Goal: Task Accomplishment & Management: Complete application form

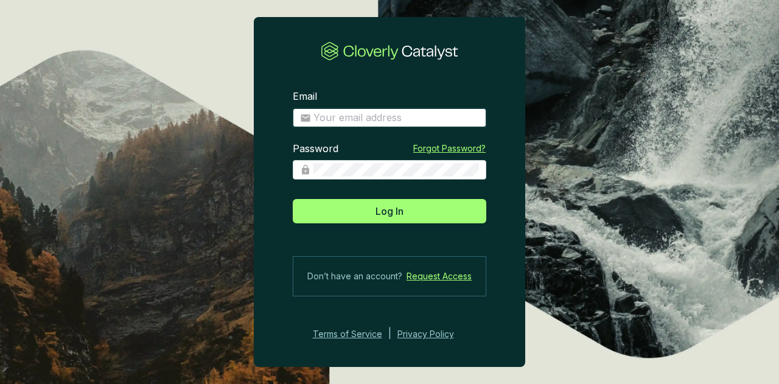
click at [366, 119] on input "Email" at bounding box center [396, 117] width 166 height 13
type input "[PERSON_NAME][EMAIL_ADDRESS][PERSON_NAME][DOMAIN_NAME]"
click at [293, 199] on button "Log In" at bounding box center [390, 211] width 194 height 24
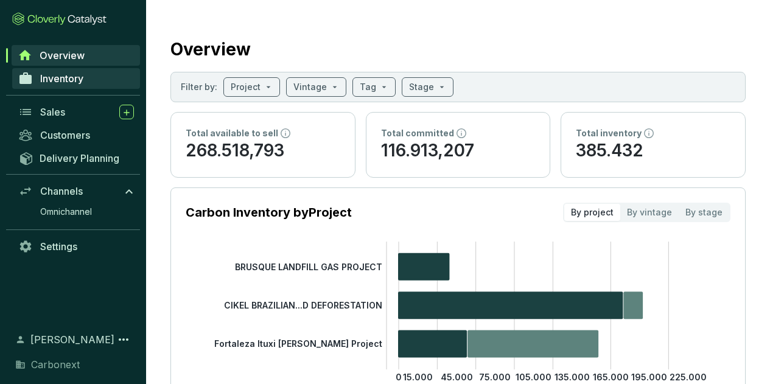
click at [81, 80] on span "Inventory" at bounding box center [61, 78] width 43 height 12
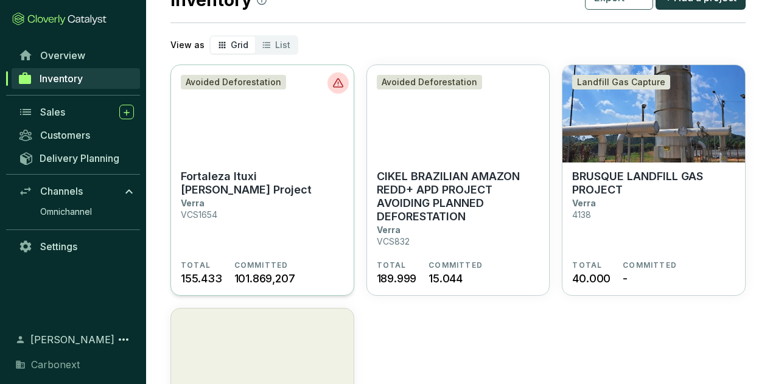
scroll to position [61, 0]
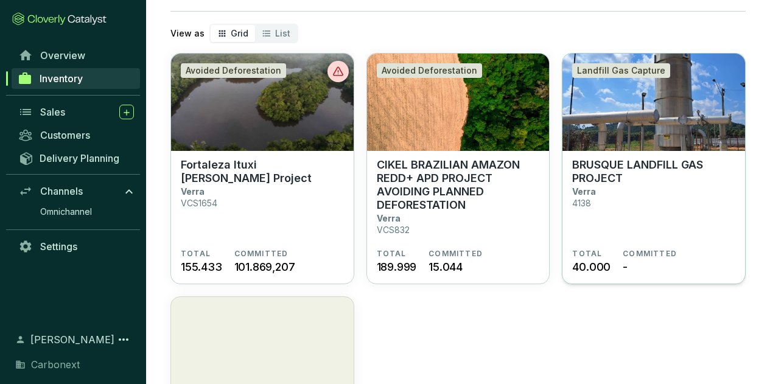
click at [636, 144] on img at bounding box center [653, 102] width 183 height 97
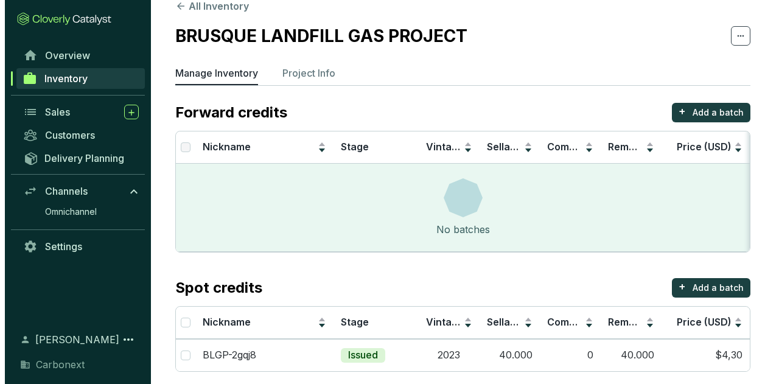
scroll to position [30, 0]
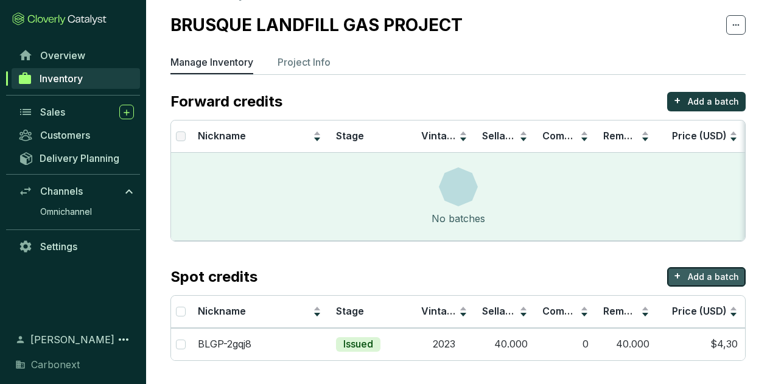
click at [686, 274] on button "+ Add a batch" at bounding box center [706, 276] width 79 height 19
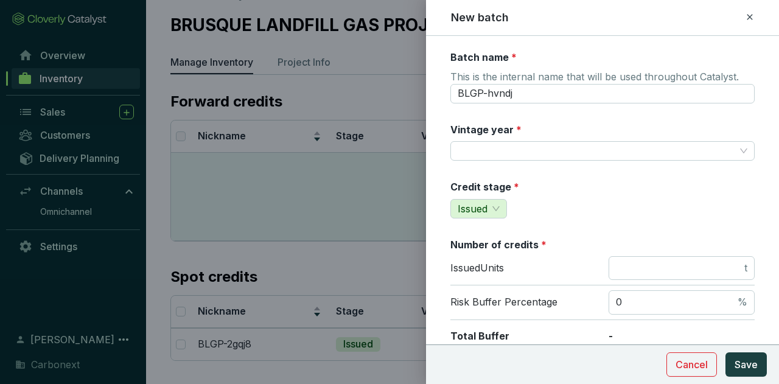
click at [315, 158] on div at bounding box center [389, 192] width 779 height 384
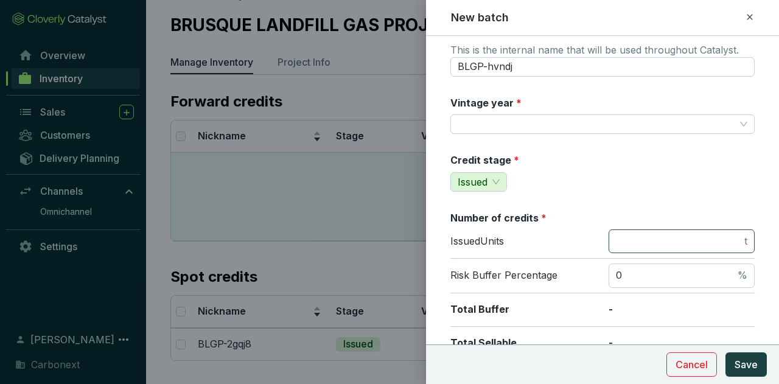
scroll to position [0, 0]
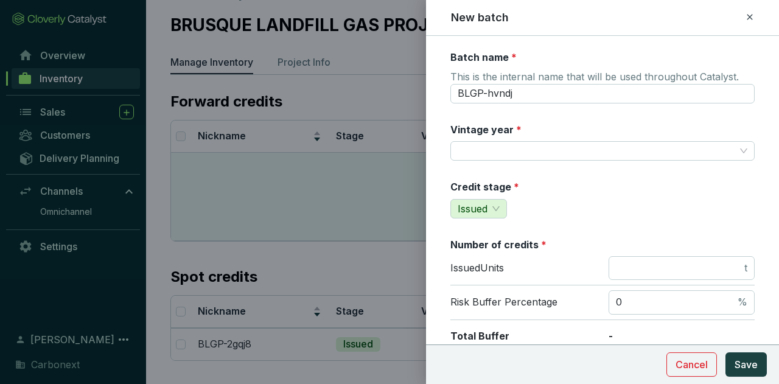
click at [747, 13] on icon at bounding box center [750, 17] width 10 height 15
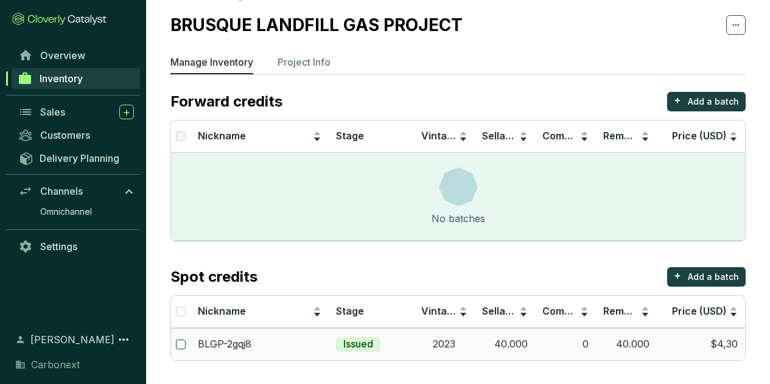
click at [181, 341] on input "checkbox" at bounding box center [181, 345] width 10 height 10
checkbox input "true"
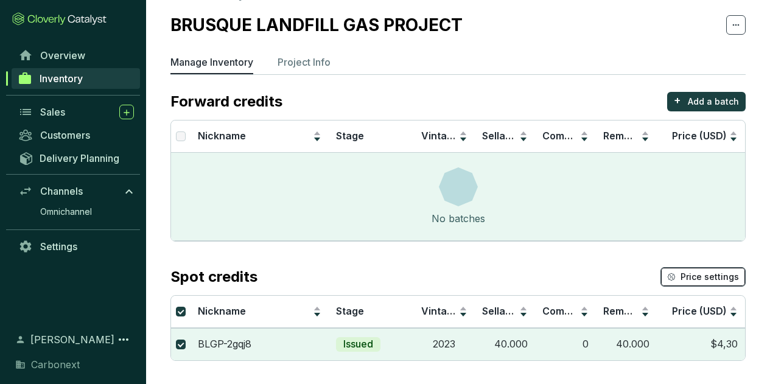
click at [693, 279] on span "Price settings" at bounding box center [709, 277] width 58 height 12
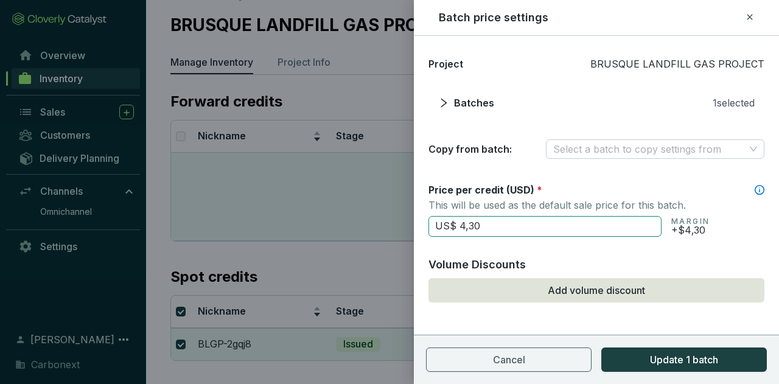
scroll to position [5, 0]
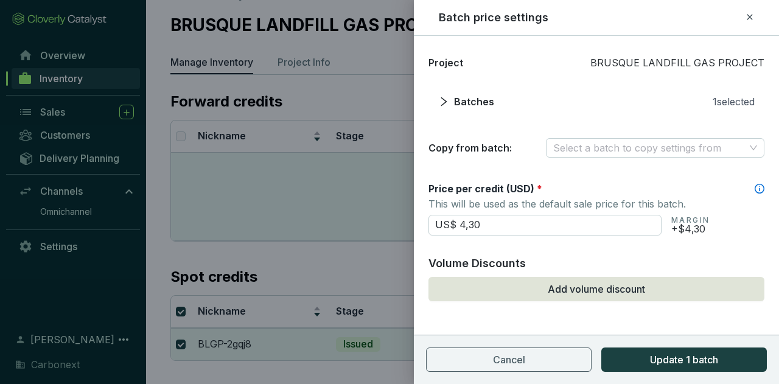
click at [338, 273] on div at bounding box center [389, 192] width 779 height 384
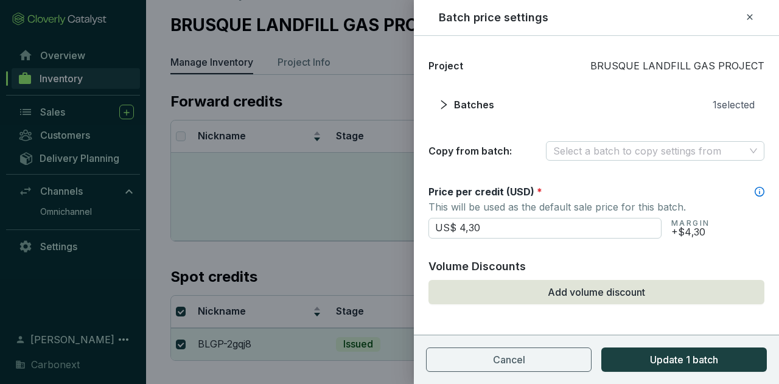
scroll to position [0, 0]
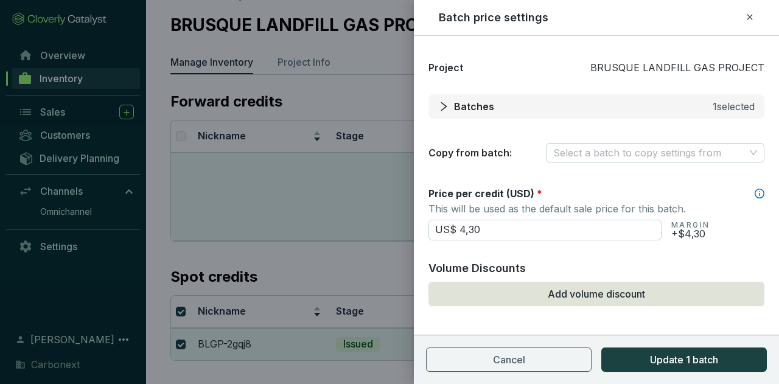
click at [453, 108] on div "Batches" at bounding box center [466, 106] width 56 height 15
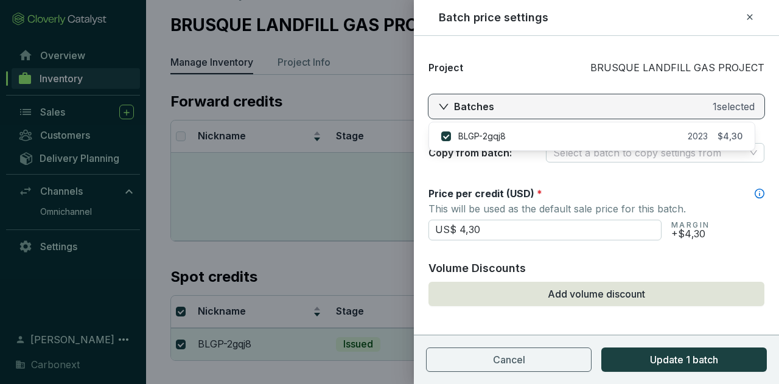
click at [445, 106] on icon "right" at bounding box center [443, 107] width 9 height 6
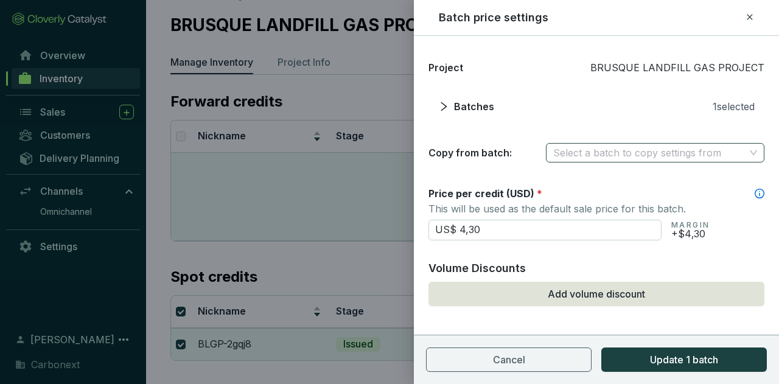
click at [560, 155] on input "search" at bounding box center [649, 153] width 192 height 18
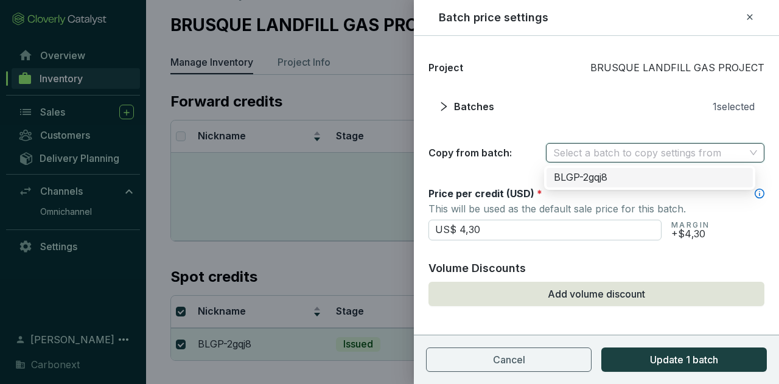
click at [562, 155] on input "search" at bounding box center [649, 153] width 192 height 18
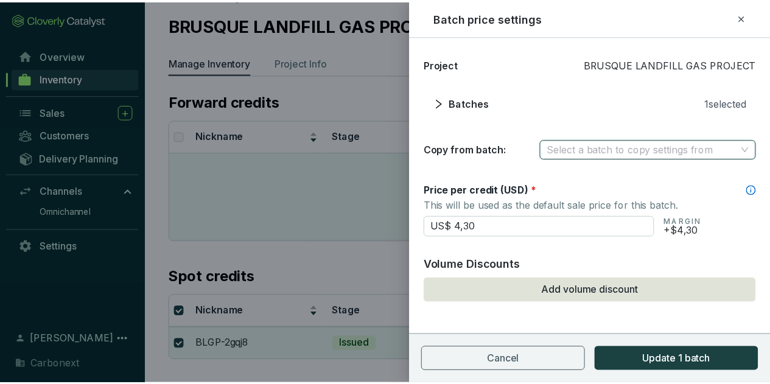
scroll to position [5, 0]
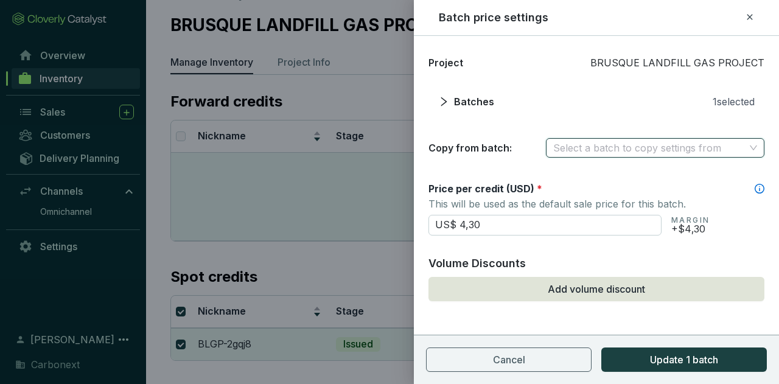
click at [755, 13] on div "Batch price settings" at bounding box center [596, 18] width 336 height 16
click at [747, 19] on icon at bounding box center [749, 16] width 5 height 5
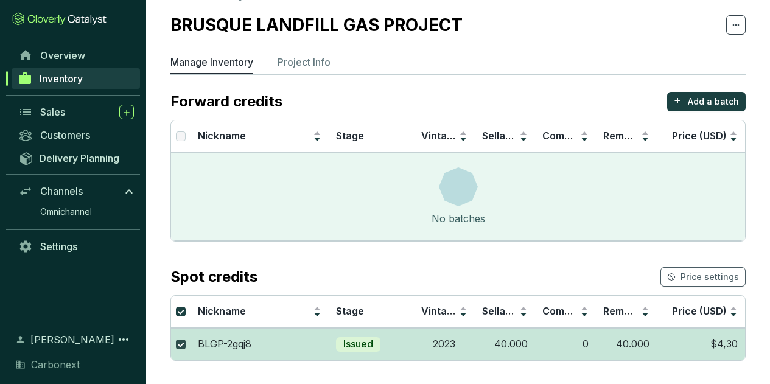
click at [181, 344] on input "checkbox" at bounding box center [181, 345] width 10 height 10
checkbox input "false"
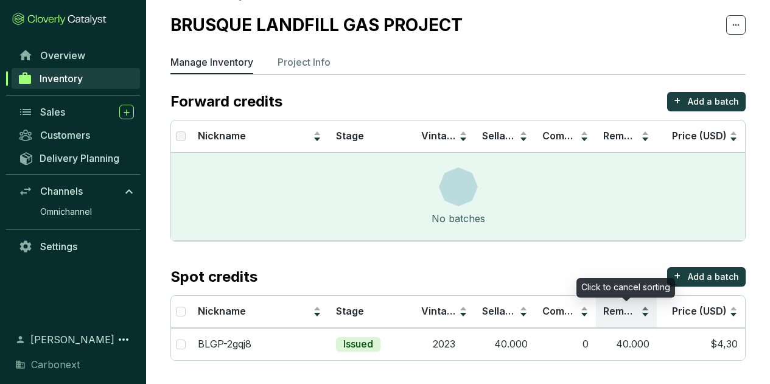
click at [618, 313] on span "Remaining" at bounding box center [628, 311] width 50 height 12
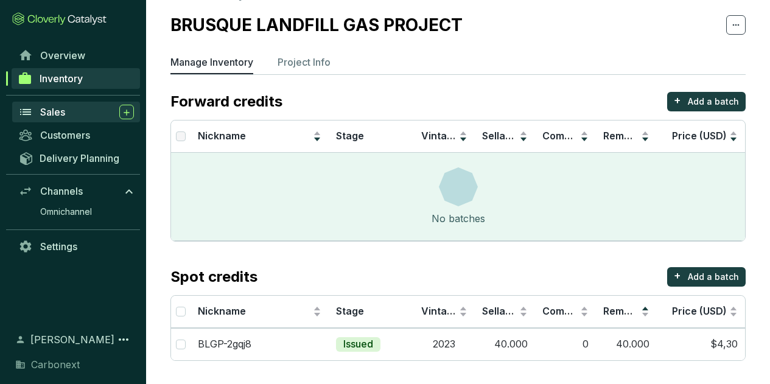
click at [79, 108] on div "Sales" at bounding box center [87, 112] width 94 height 15
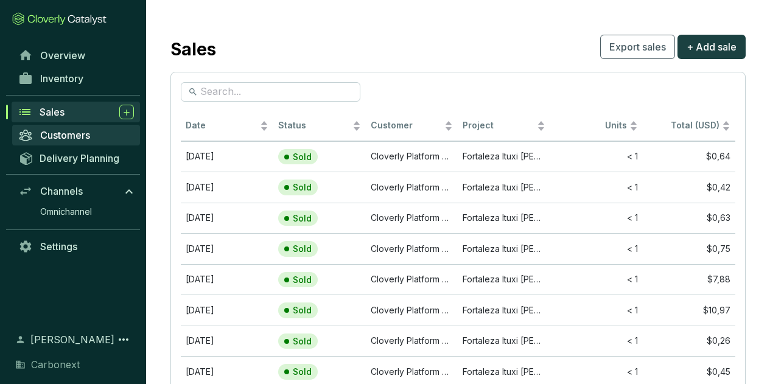
click at [79, 130] on span "Customers" at bounding box center [65, 135] width 50 height 12
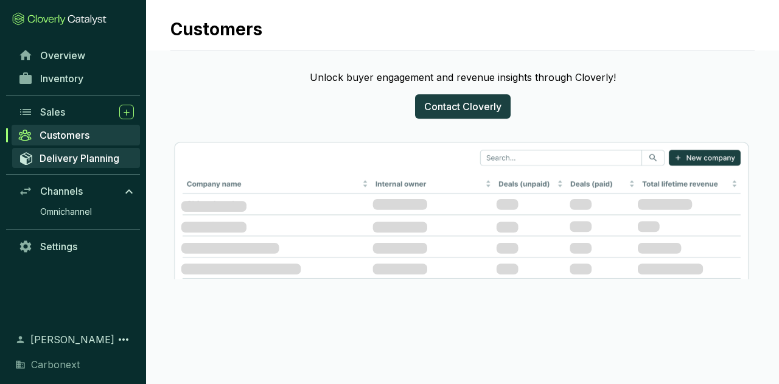
click at [83, 152] on span "Delivery Planning" at bounding box center [80, 158] width 80 height 12
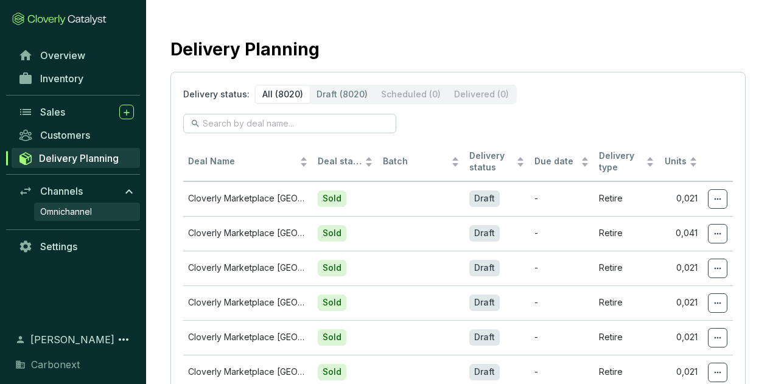
click at [67, 211] on span "Omnichannel" at bounding box center [66, 212] width 52 height 12
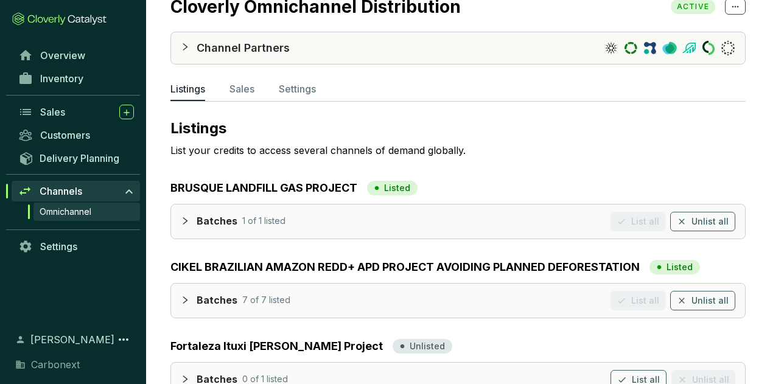
scroll to position [61, 0]
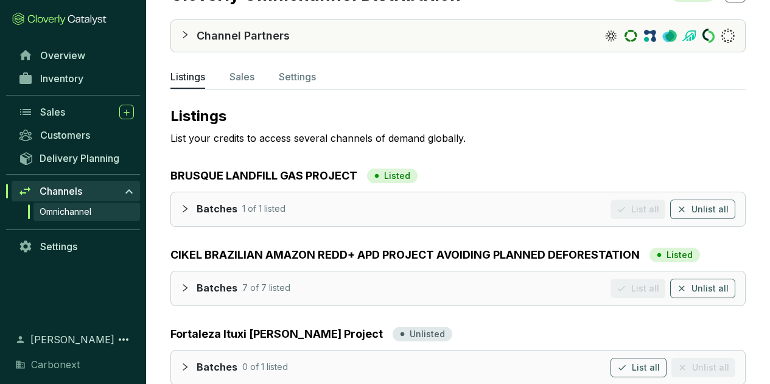
click at [188, 212] on icon "collapsed" at bounding box center [185, 208] width 9 height 9
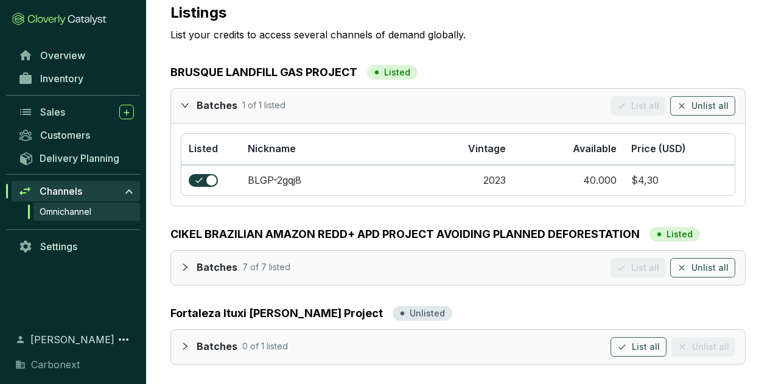
scroll to position [169, 0]
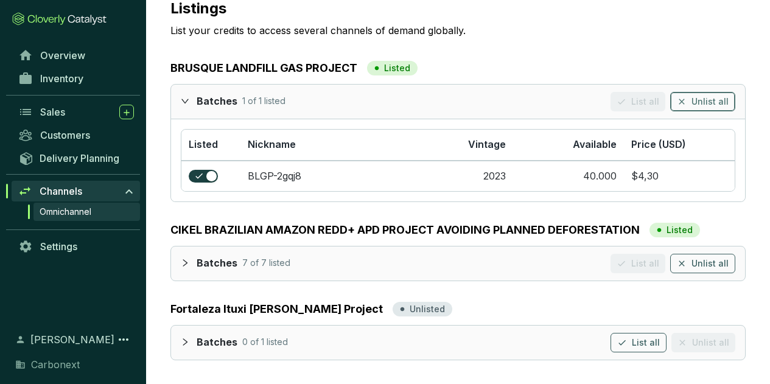
click at [720, 100] on span "Unlist all" at bounding box center [709, 102] width 37 height 12
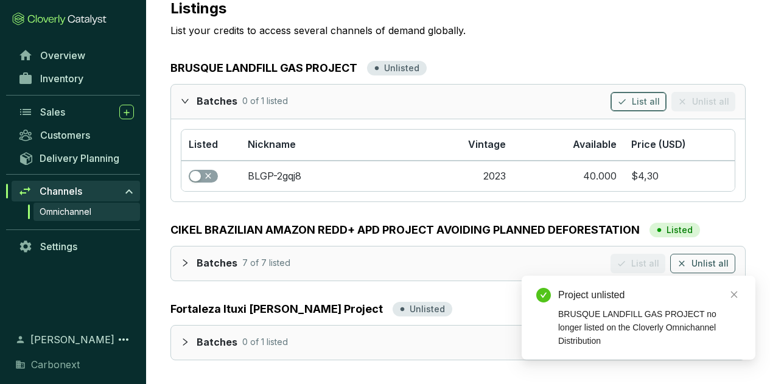
click at [646, 100] on span "List all" at bounding box center [646, 102] width 28 height 12
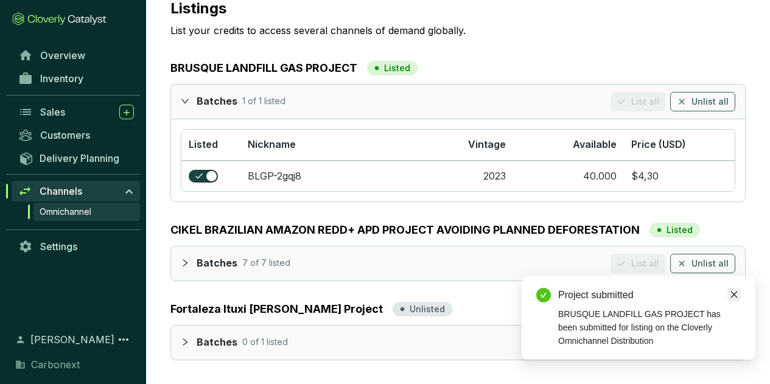
click at [733, 292] on icon "close" at bounding box center [734, 294] width 9 height 9
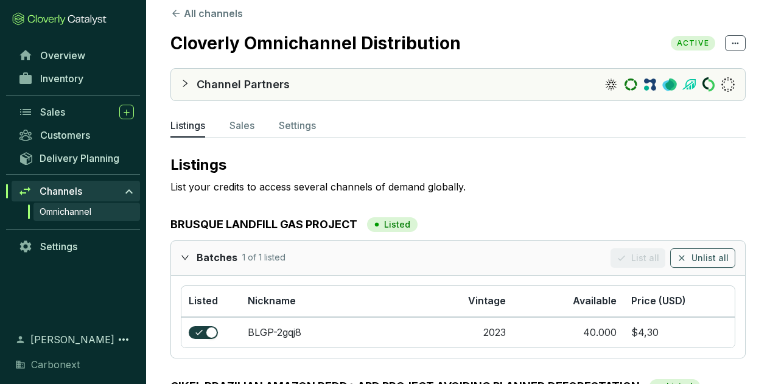
scroll to position [0, 0]
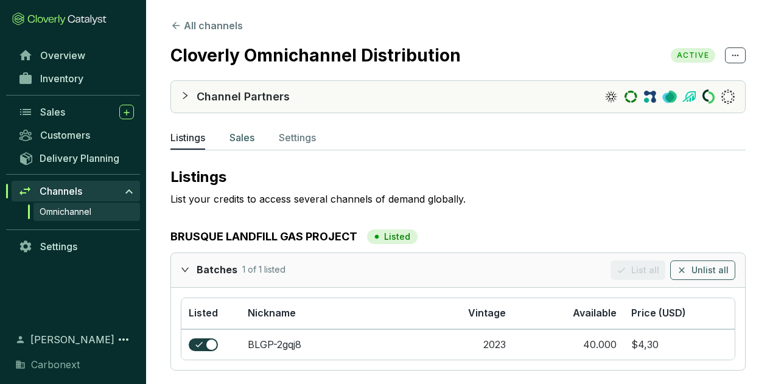
click at [246, 138] on p "Sales" at bounding box center [241, 137] width 25 height 15
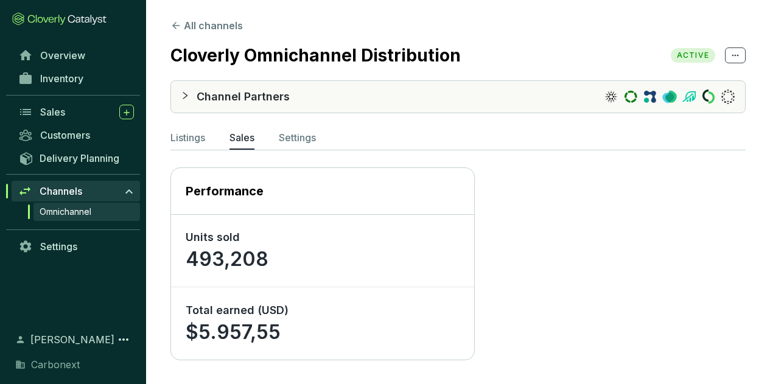
scroll to position [1, 0]
click at [291, 137] on p "Settings" at bounding box center [297, 137] width 37 height 15
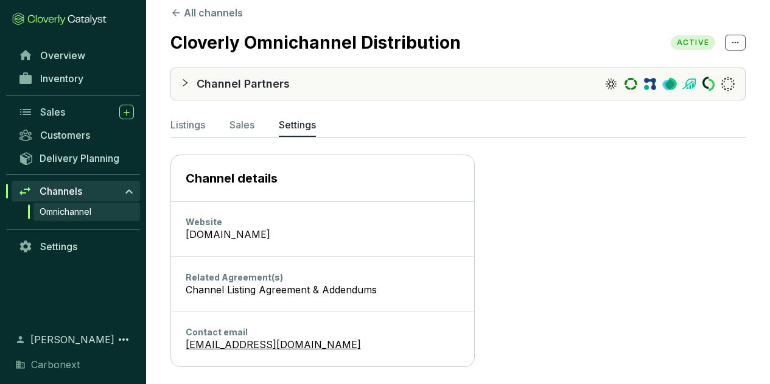
scroll to position [20, 0]
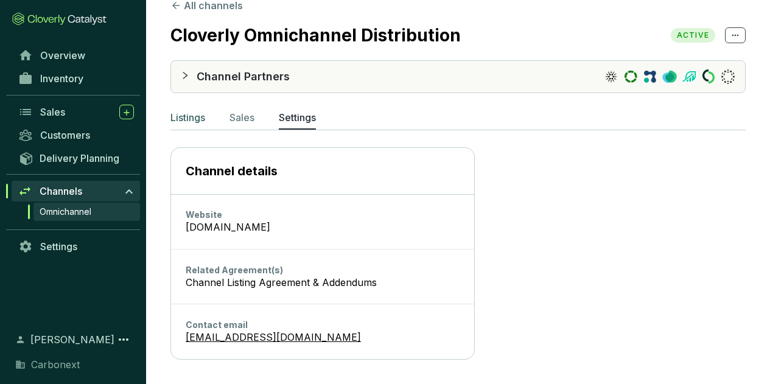
click at [182, 113] on p "Listings" at bounding box center [187, 117] width 35 height 15
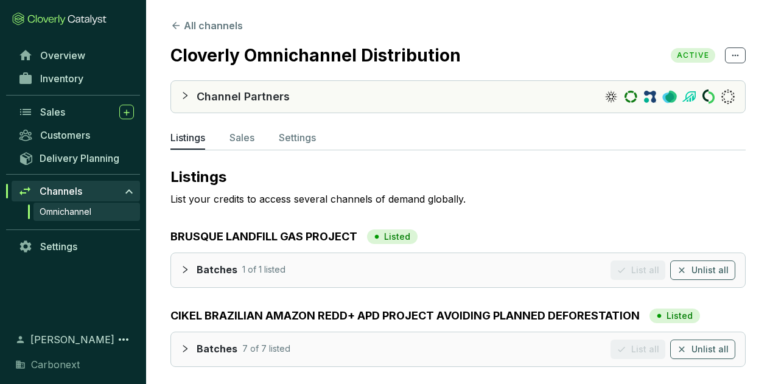
click at [640, 266] on section "List all Unlist all" at bounding box center [672, 269] width 125 height 19
click at [188, 267] on icon "collapsed" at bounding box center [185, 269] width 9 height 9
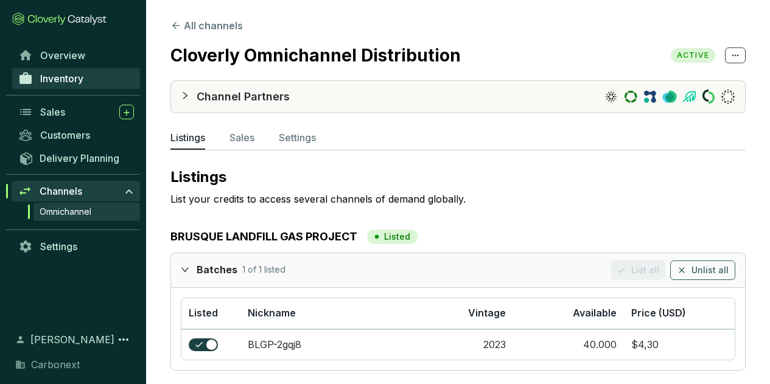
click at [70, 71] on link "Inventory" at bounding box center [76, 78] width 128 height 21
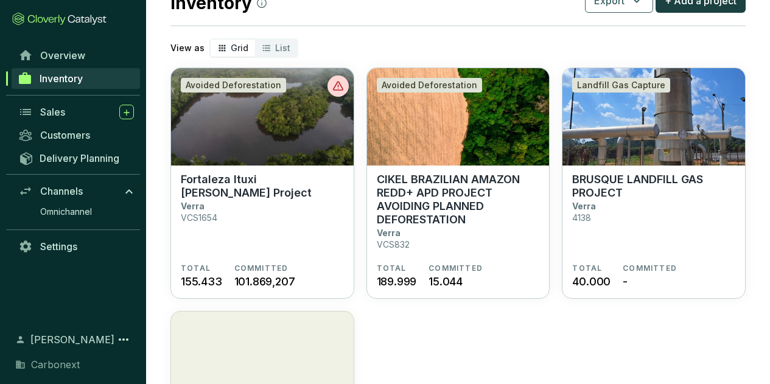
scroll to position [61, 0]
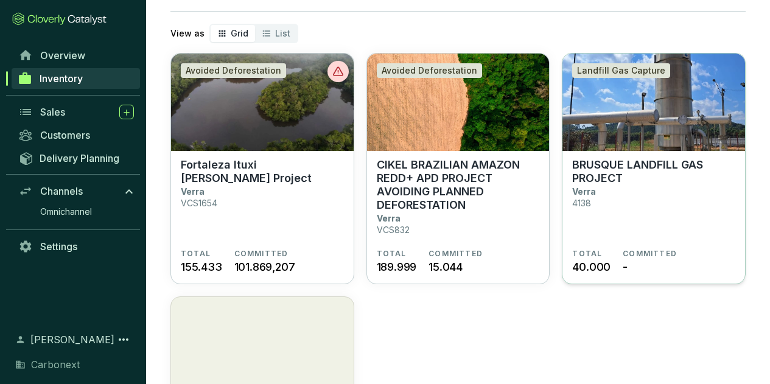
click at [648, 138] on img at bounding box center [653, 102] width 183 height 97
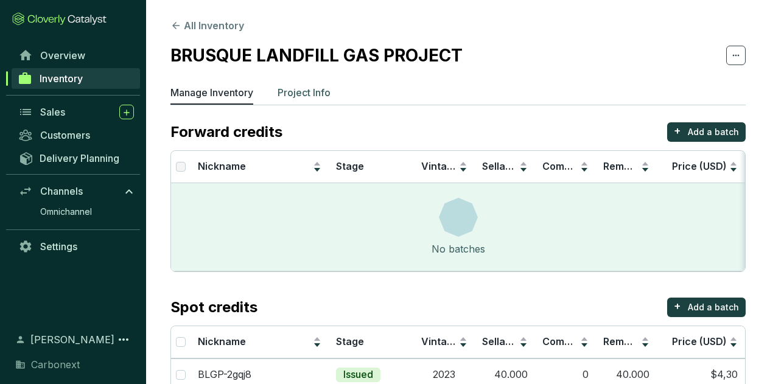
click at [319, 91] on p "Project Info" at bounding box center [304, 92] width 53 height 15
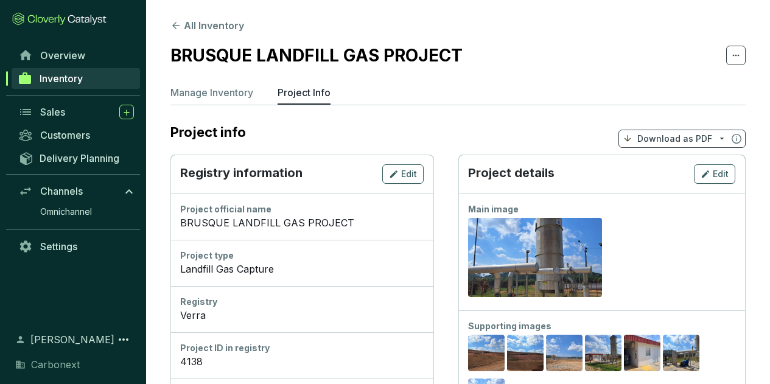
click at [209, 91] on p "Manage Inventory" at bounding box center [211, 92] width 83 height 15
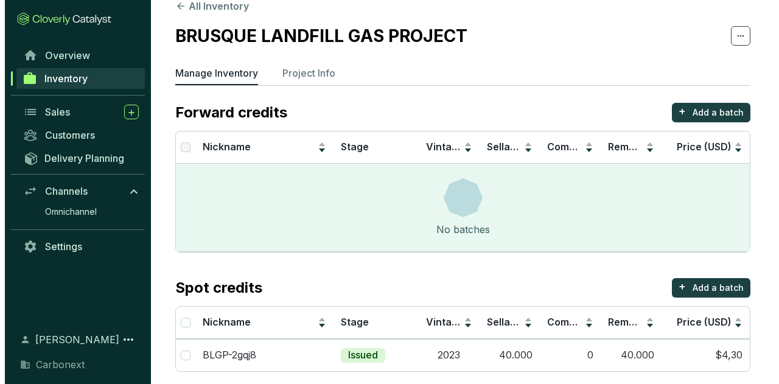
scroll to position [30, 0]
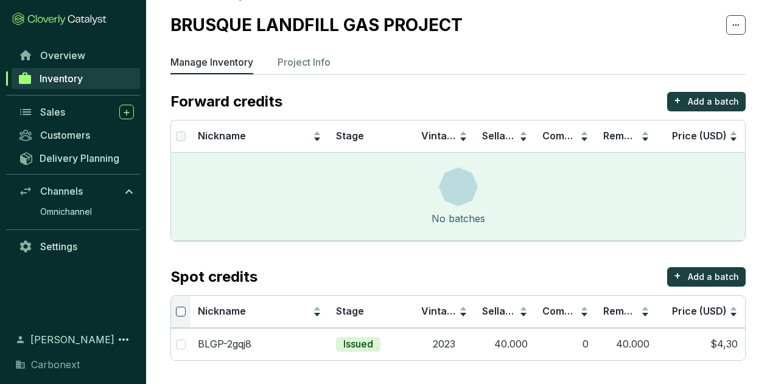
click at [180, 316] on label at bounding box center [181, 311] width 10 height 13
click at [180, 316] on input "Select all" at bounding box center [181, 312] width 10 height 10
checkbox input "true"
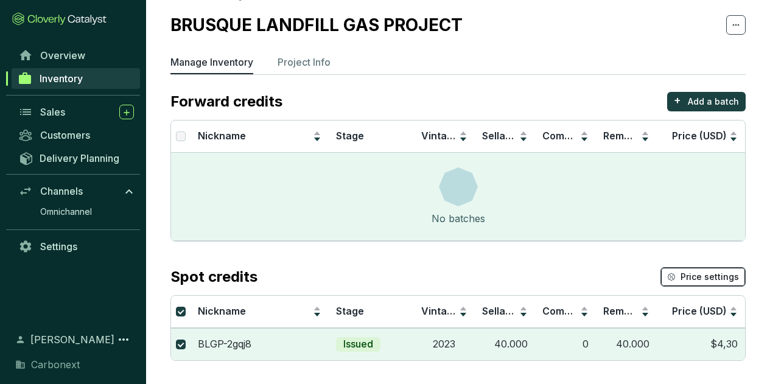
click at [707, 274] on span "Price settings" at bounding box center [709, 277] width 58 height 12
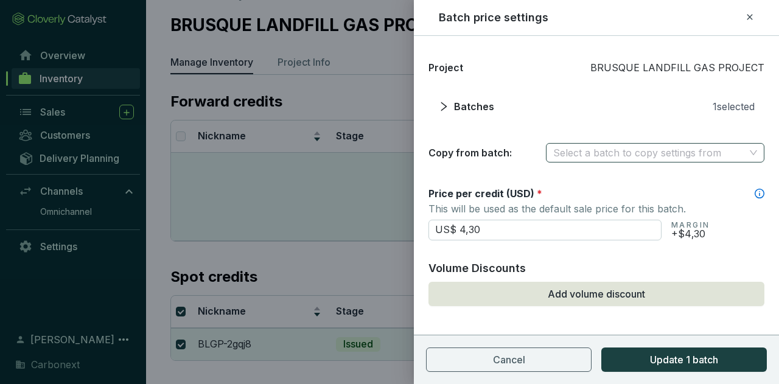
click at [648, 149] on input "search" at bounding box center [649, 153] width 192 height 18
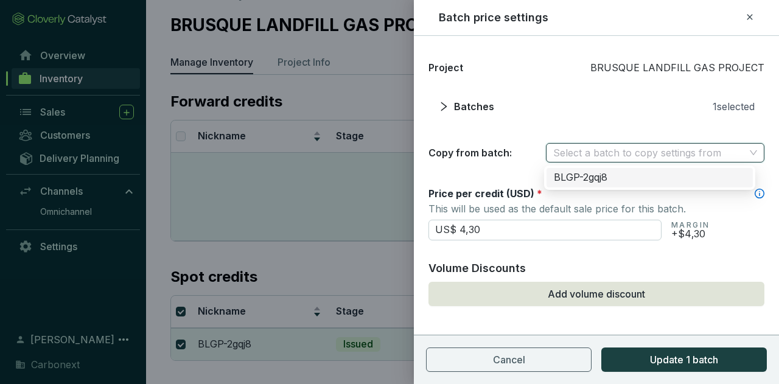
click at [648, 149] on input "search" at bounding box center [649, 153] width 192 height 18
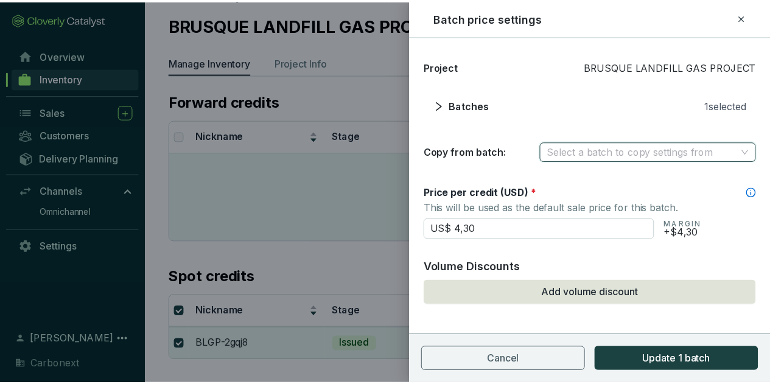
scroll to position [0, 0]
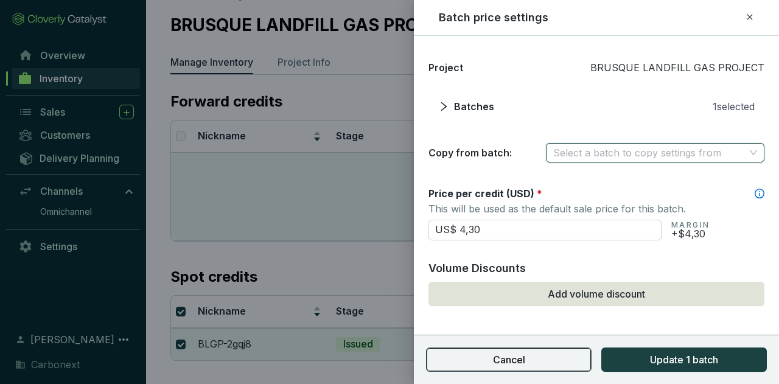
click at [543, 354] on button "Cancel" at bounding box center [509, 359] width 166 height 24
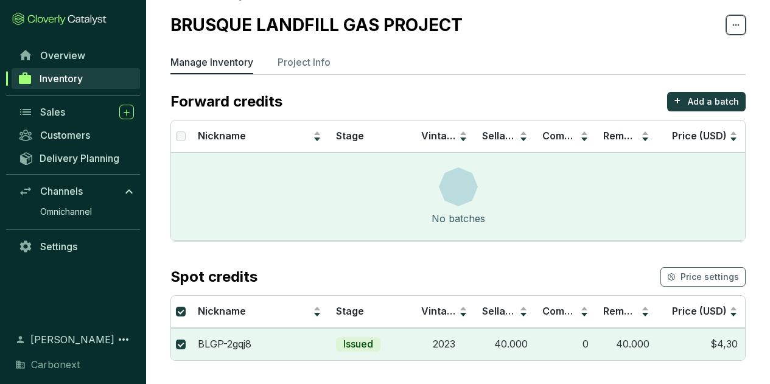
click at [741, 28] on span at bounding box center [735, 24] width 19 height 19
click at [736, 21] on icon at bounding box center [736, 25] width 10 height 15
click at [58, 245] on span "Settings" at bounding box center [58, 246] width 37 height 12
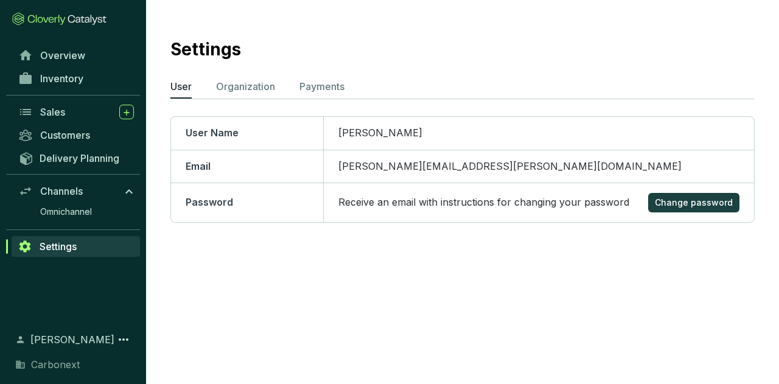
click at [343, 77] on section "Settings User Organization Payments User Name Felipe Viana Email felipe.viana@c…" at bounding box center [462, 139] width 633 height 279
click at [329, 83] on p "Payments" at bounding box center [321, 86] width 45 height 15
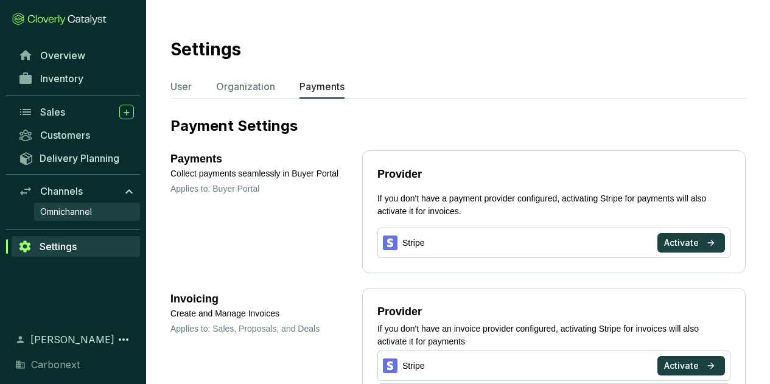
click at [87, 209] on span "Omnichannel" at bounding box center [66, 212] width 52 height 12
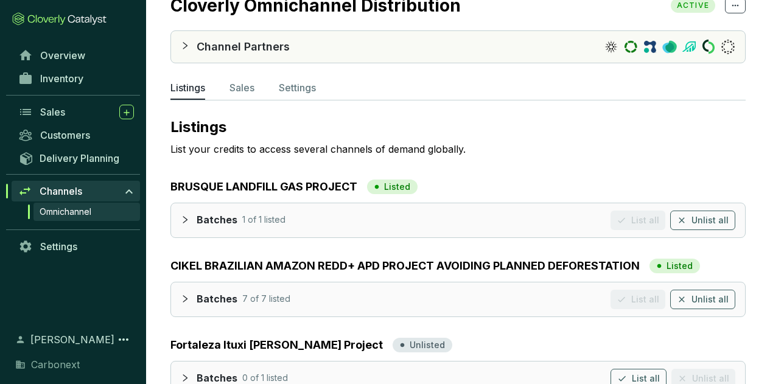
scroll to position [86, 0]
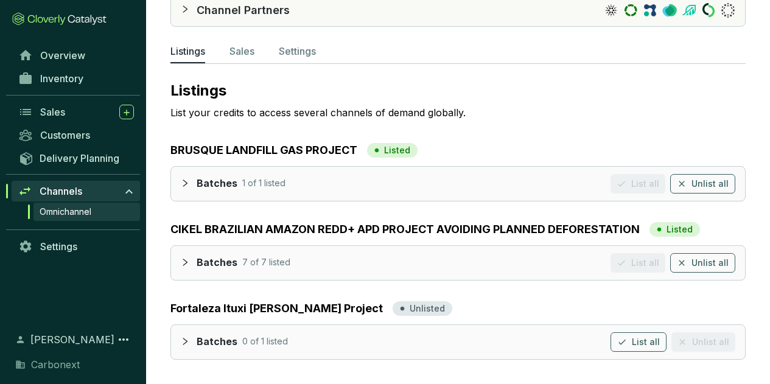
click at [185, 182] on icon "collapsed" at bounding box center [185, 183] width 9 height 9
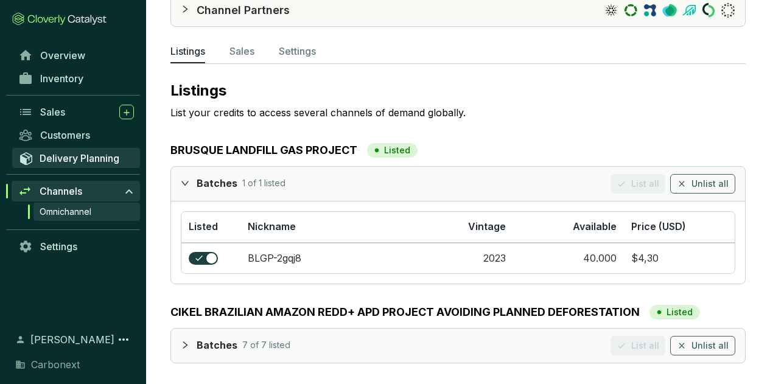
click at [80, 162] on span "Delivery Planning" at bounding box center [80, 158] width 80 height 12
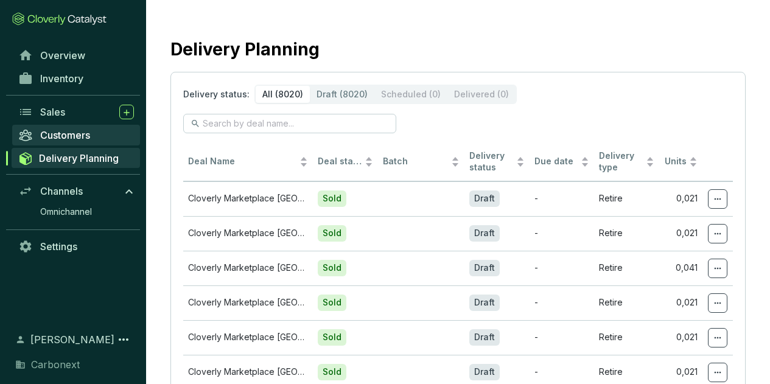
click at [79, 133] on span "Customers" at bounding box center [65, 135] width 50 height 12
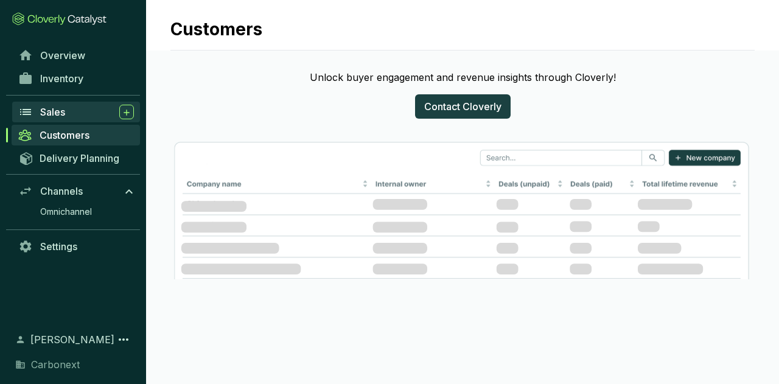
click at [55, 109] on span "Sales" at bounding box center [52, 112] width 25 height 12
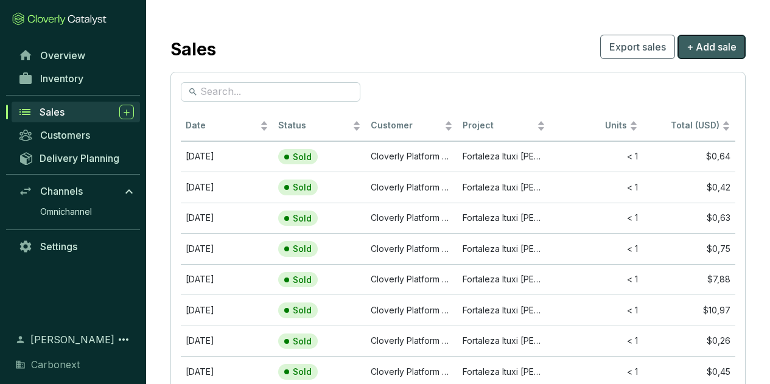
click at [700, 43] on span "+ Add sale" at bounding box center [711, 47] width 50 height 15
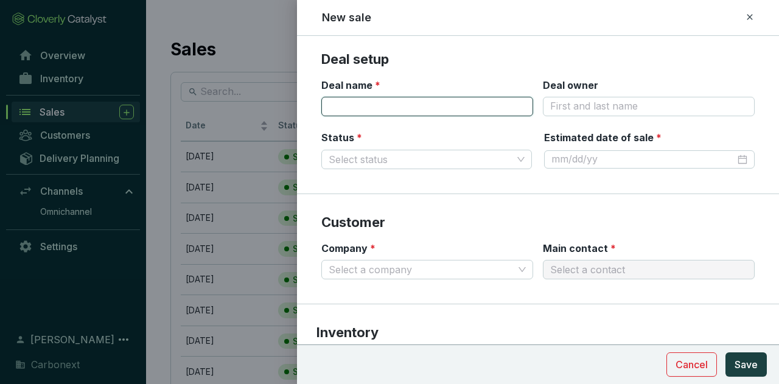
click at [411, 106] on input "Deal name *" at bounding box center [427, 106] width 212 height 19
click at [604, 199] on section "Customer Company * Select a company Main contact * Select a contact" at bounding box center [538, 249] width 482 height 110
click at [480, 256] on div "Company * Select a company" at bounding box center [427, 261] width 212 height 38
click at [480, 265] on input "Company *" at bounding box center [421, 269] width 185 height 18
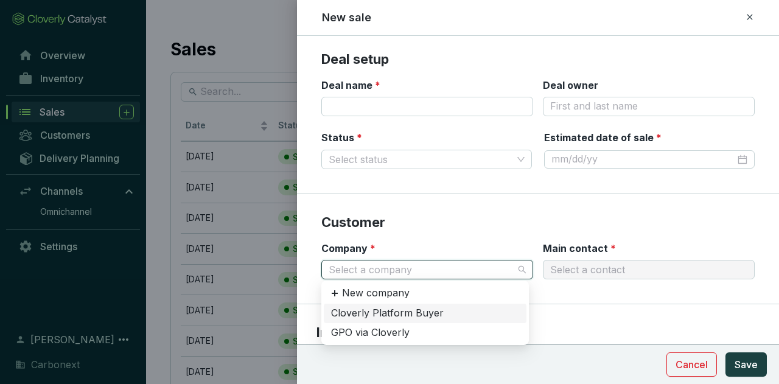
click at [480, 265] on input "Company *" at bounding box center [421, 269] width 185 height 18
click at [459, 129] on section "Deal name * Deal owner" at bounding box center [537, 105] width 433 height 53
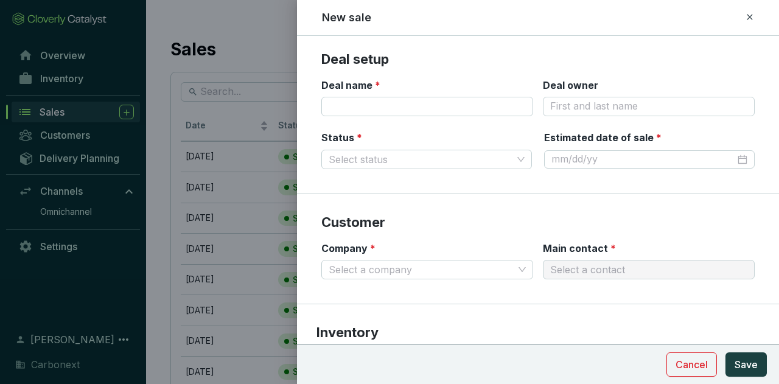
scroll to position [122, 0]
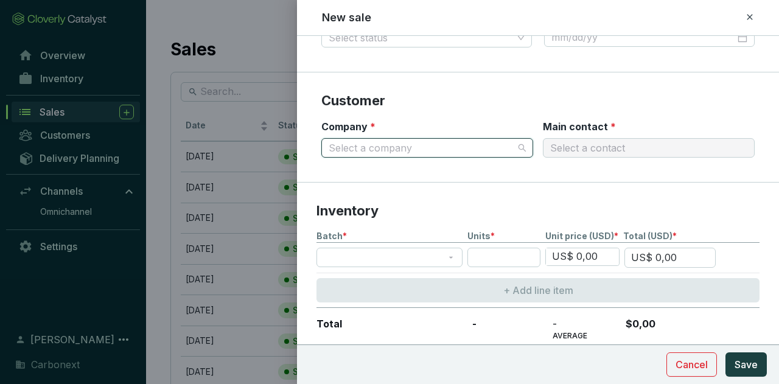
click at [457, 147] on input "Company *" at bounding box center [421, 148] width 185 height 18
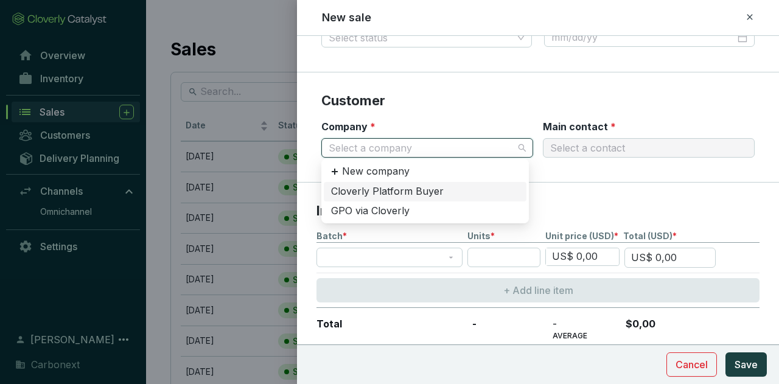
click at [457, 147] on input "Company *" at bounding box center [421, 148] width 185 height 18
click at [498, 113] on section "Customer Company * Select a company Main contact * Select a contact" at bounding box center [538, 127] width 482 height 110
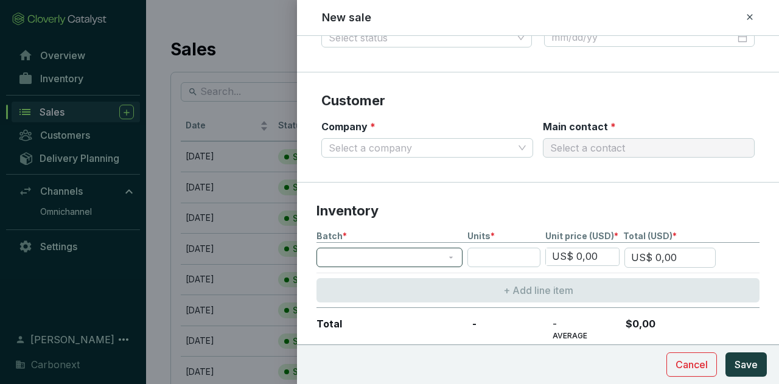
click at [438, 256] on span at bounding box center [389, 257] width 131 height 18
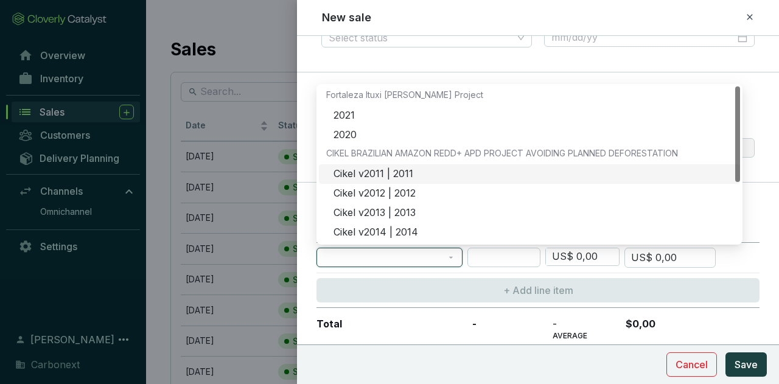
scroll to position [97, 0]
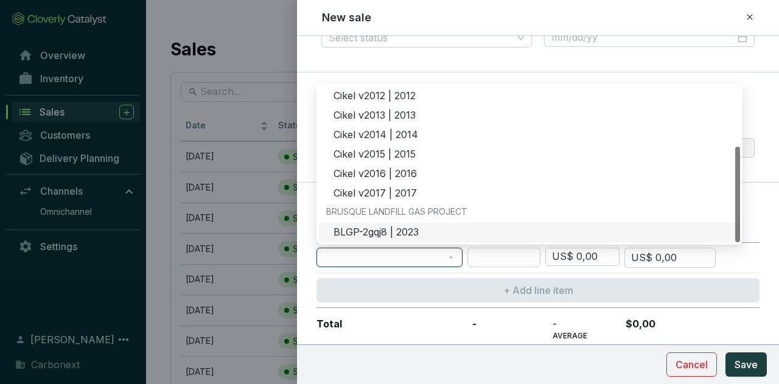
click at [412, 227] on div "BLGP-2gqj8 | 2023" at bounding box center [532, 232] width 399 height 13
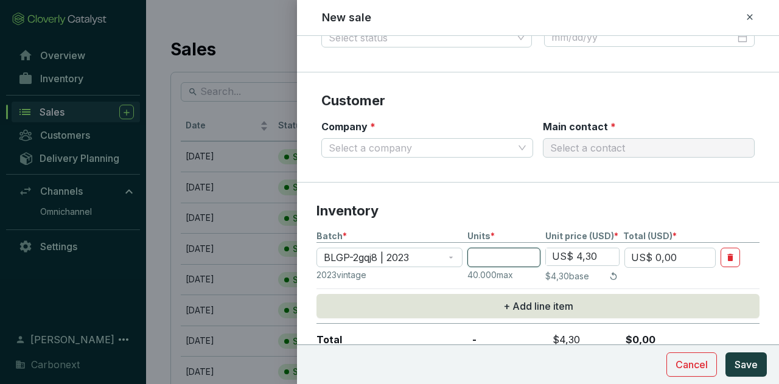
click at [526, 253] on input "number" at bounding box center [503, 257] width 73 height 19
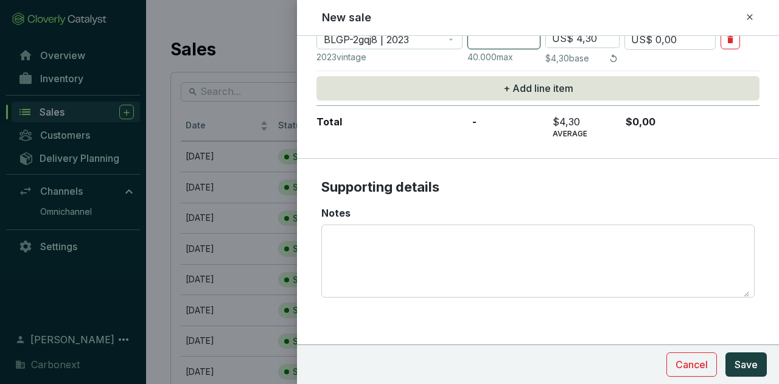
scroll to position [218, 0]
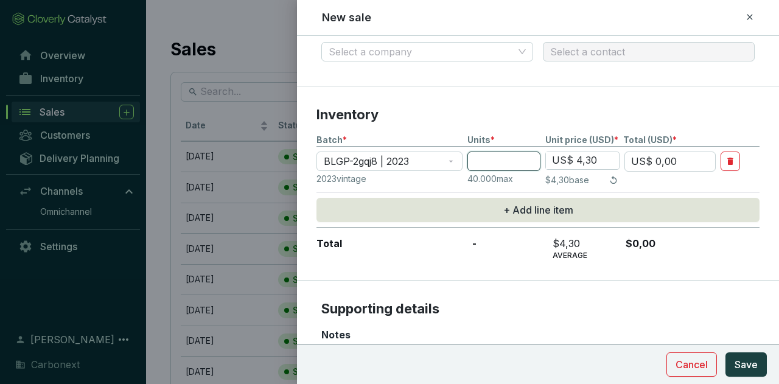
type input "2"
type input "US$ 8,60"
type input "27"
type input "US$ 116,10"
type input "270"
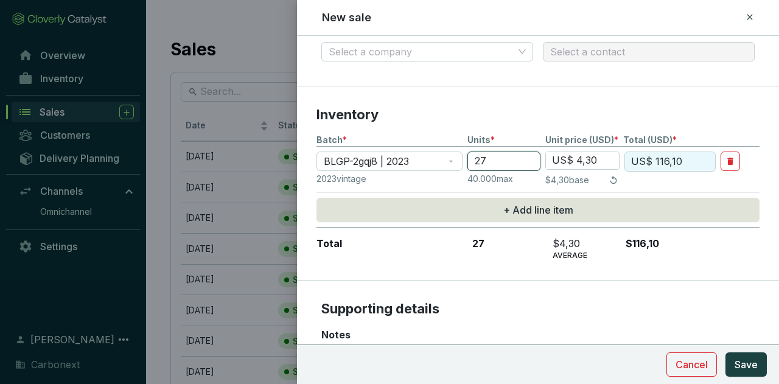
type input "US$ 1.161,00"
type input "2700"
type input "US$ 11.610,00"
type input "27000"
type input "US$ 116.100,00"
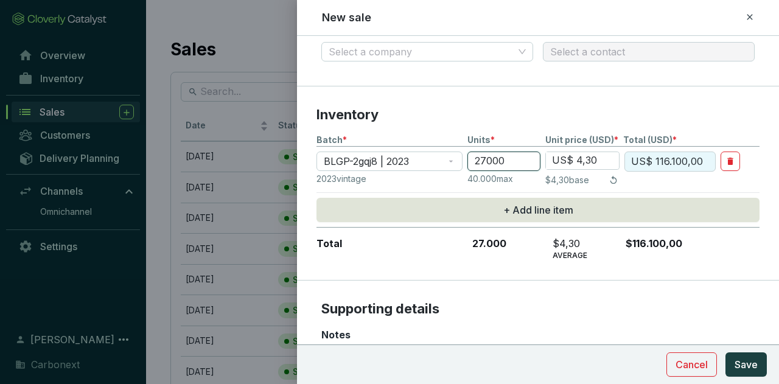
type input "27000"
drag, startPoint x: 600, startPoint y: 159, endPoint x: 542, endPoint y: 158, distance: 58.4
click at [542, 158] on section "BLGP-2gqj8 | 2023 27000 US$ 4,30 US$ 116.100,00" at bounding box center [537, 162] width 443 height 21
type input "US$ 0"
type input "US$ 0,00"
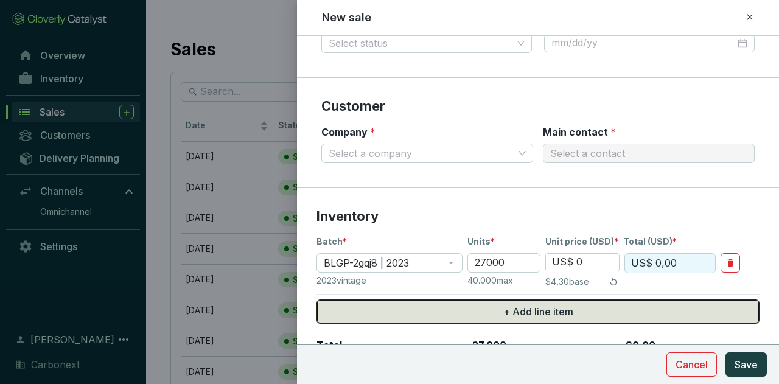
scroll to position [35, 0]
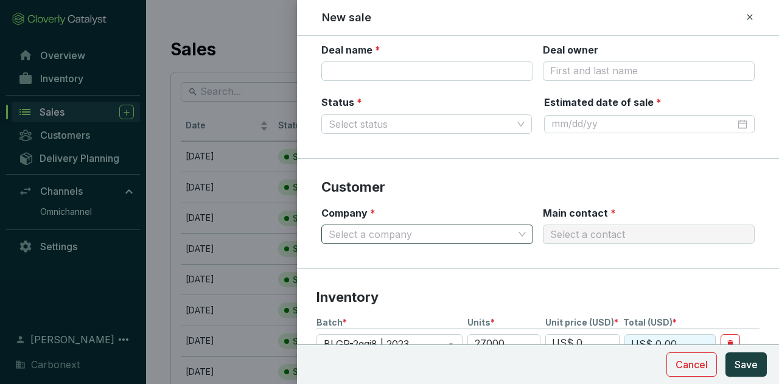
type input "US$ 0"
click at [458, 231] on input "Company *" at bounding box center [421, 234] width 185 height 18
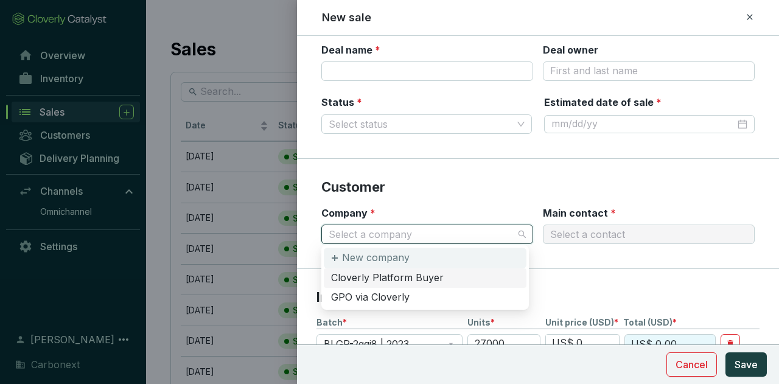
click at [457, 259] on div "New company" at bounding box center [425, 258] width 203 height 21
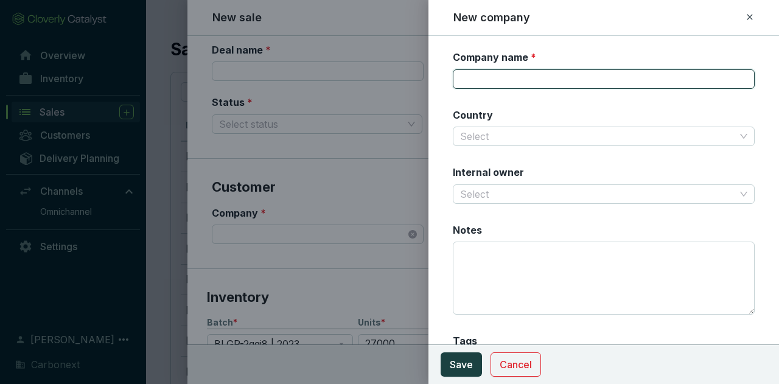
click at [537, 75] on input "Company name *" at bounding box center [604, 78] width 302 height 19
type input "M"
type input "Market"
click at [456, 367] on span "Save" at bounding box center [461, 364] width 23 height 15
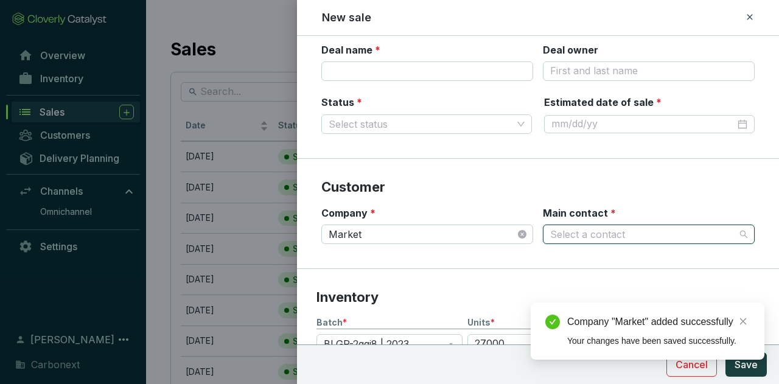
click at [598, 232] on input "Main contact *" at bounding box center [642, 234] width 185 height 18
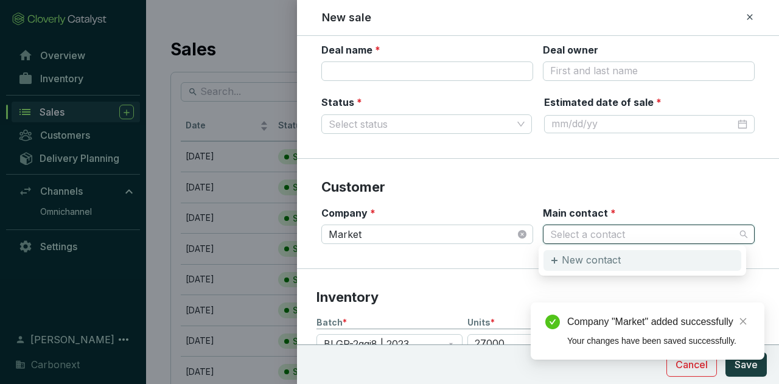
click at [602, 257] on p "New contact" at bounding box center [591, 260] width 59 height 13
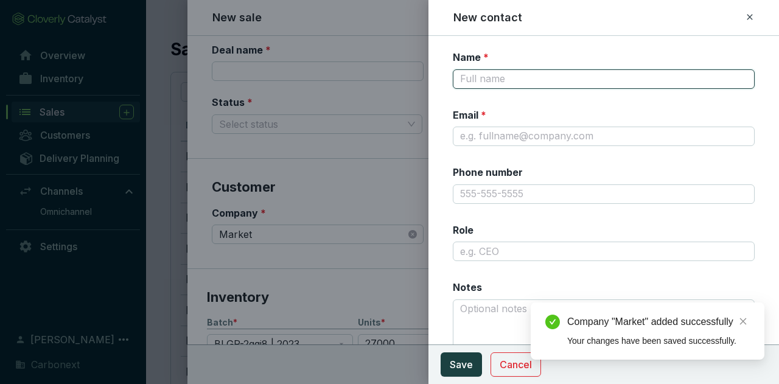
click at [554, 75] on input "Name *" at bounding box center [604, 78] width 302 height 19
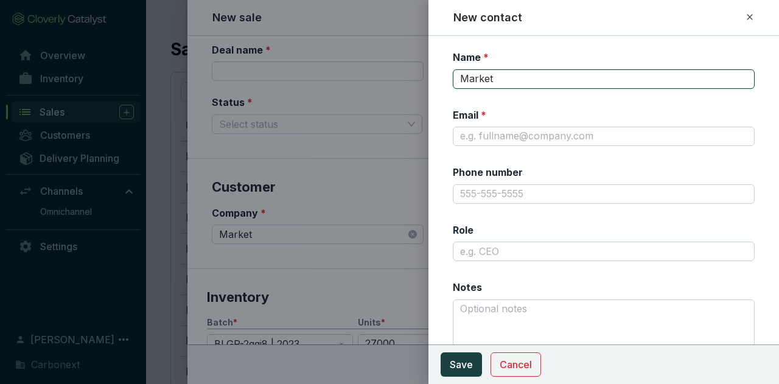
type input "Market"
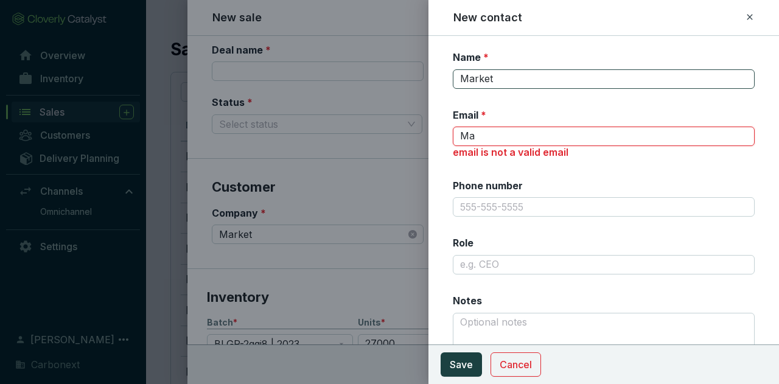
type input "M"
type input "felipe.viana@carbonext.com.br"
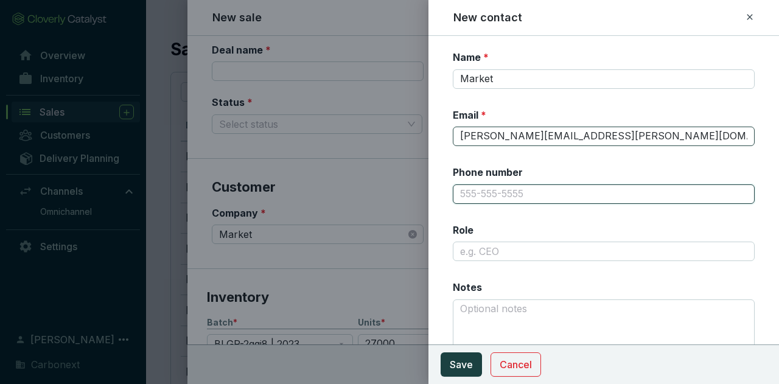
scroll to position [30, 0]
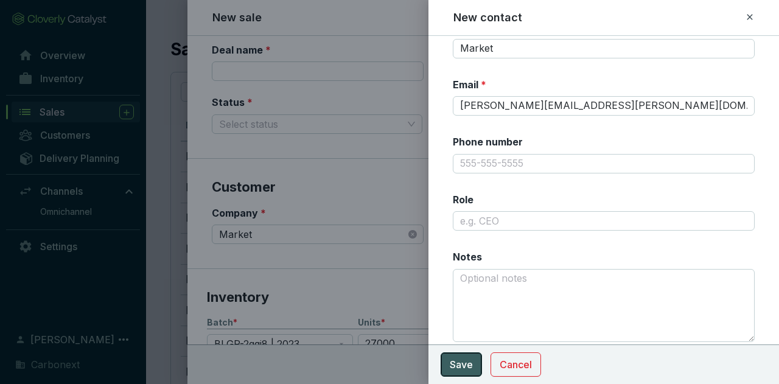
click at [456, 358] on span "Save" at bounding box center [461, 364] width 23 height 15
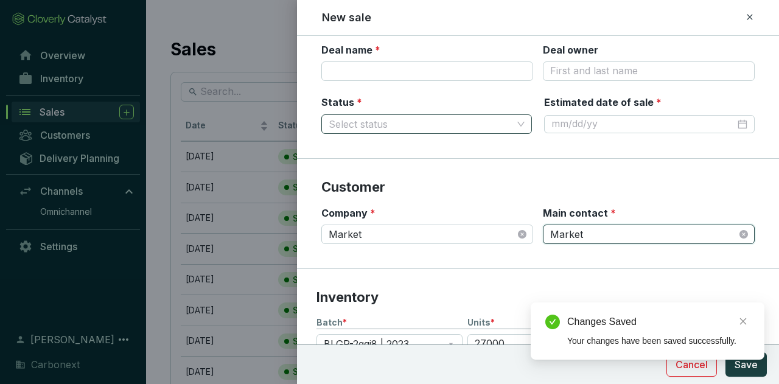
click at [439, 124] on input "Status *" at bounding box center [421, 124] width 184 height 18
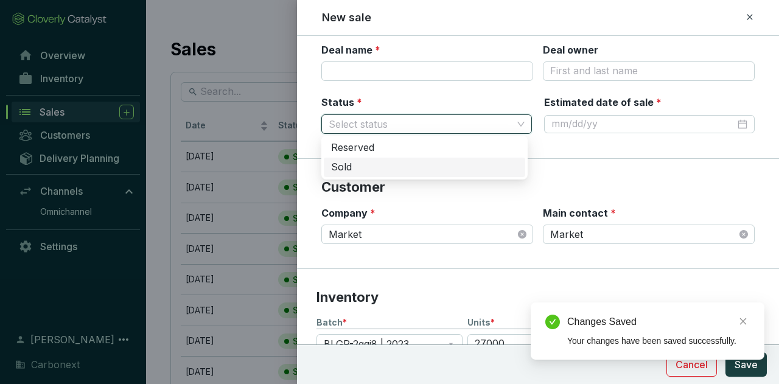
click at [434, 164] on div "Sold" at bounding box center [424, 167] width 187 height 13
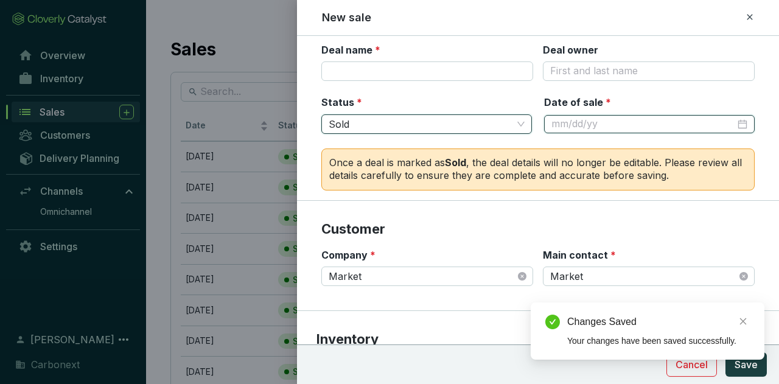
click at [628, 124] on input "Date of sale *" at bounding box center [643, 123] width 184 height 13
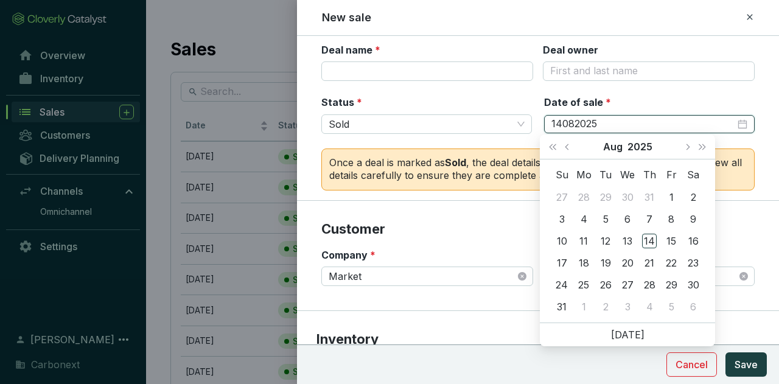
click at [560, 120] on input "14082025" at bounding box center [643, 123] width 184 height 13
click at [558, 121] on input "14082025" at bounding box center [643, 123] width 184 height 13
click at [576, 124] on input "14/082025" at bounding box center [643, 123] width 184 height 13
click at [573, 122] on input "14/082025" at bounding box center [643, 123] width 184 height 13
type input "9/2/2025"
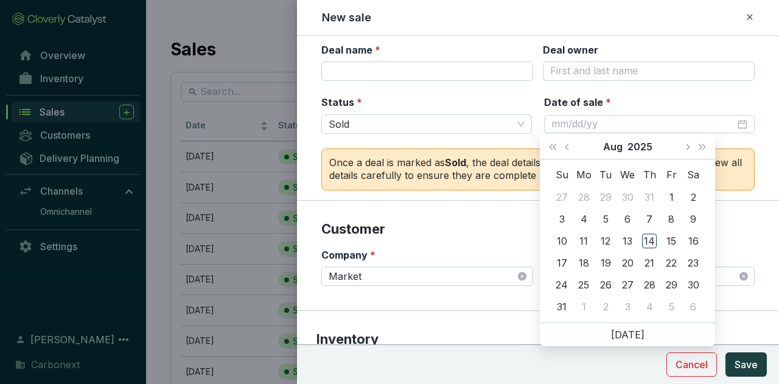
click at [612, 335] on ul "Today" at bounding box center [627, 334] width 175 height 23
click at [621, 334] on link "Today" at bounding box center [627, 335] width 33 height 12
type input "8/14/2025"
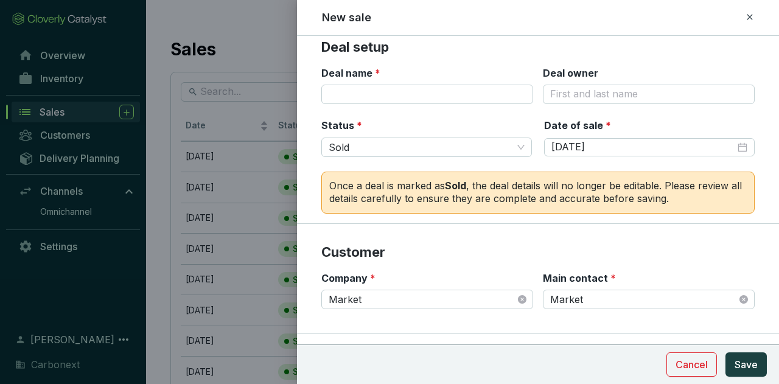
scroll to position [0, 0]
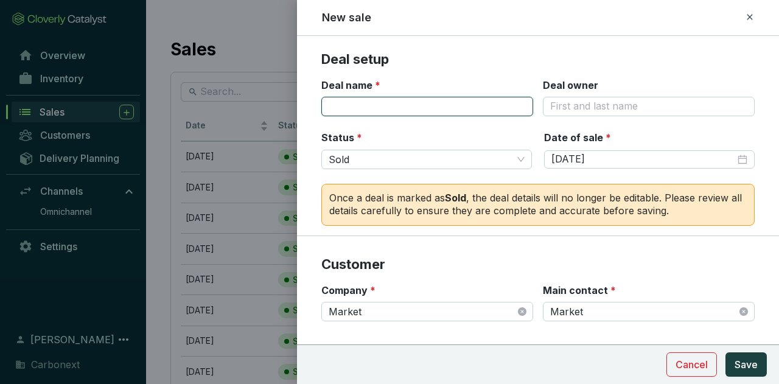
click at [430, 103] on input "Deal name *" at bounding box center [427, 106] width 212 height 19
type input "Market"
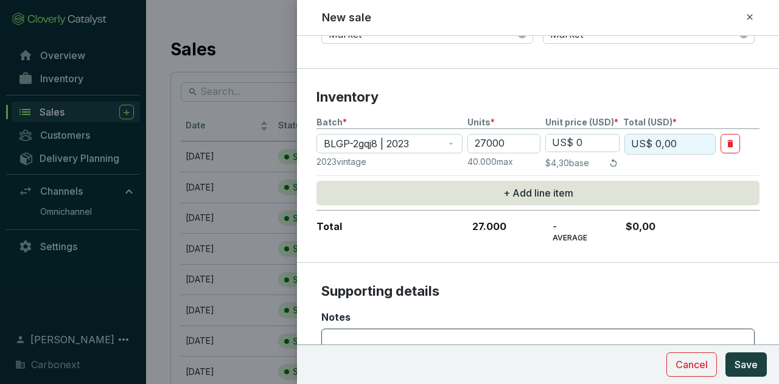
scroll to position [365, 0]
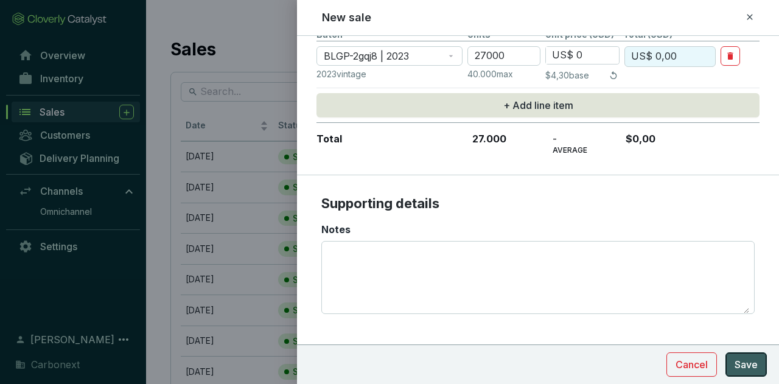
type input "Market"
click at [745, 368] on span "Save" at bounding box center [746, 364] width 23 height 15
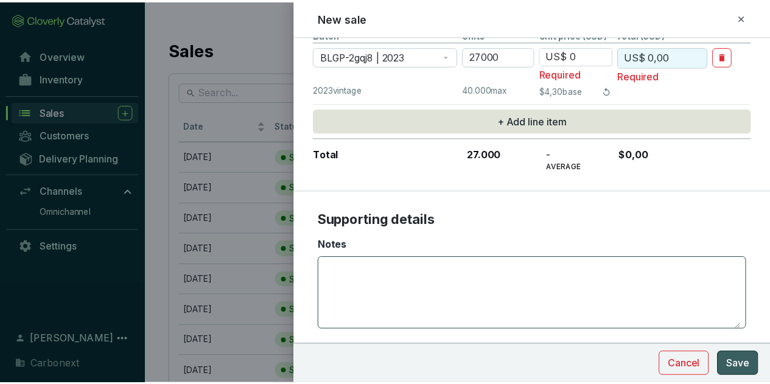
scroll to position [304, 0]
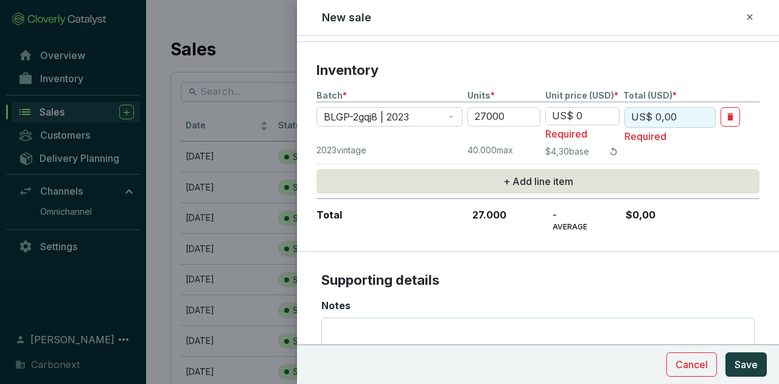
click at [584, 118] on input "US$ 0" at bounding box center [582, 116] width 73 height 17
drag, startPoint x: 584, startPoint y: 118, endPoint x: 523, endPoint y: 112, distance: 61.8
click at [523, 112] on section "BLGP-2gqj8 | 2023 27000 US$ 0 Required US$ 0,00 Required" at bounding box center [537, 125] width 443 height 36
type input "US$ 4,00"
type input "US$ 108.000,00"
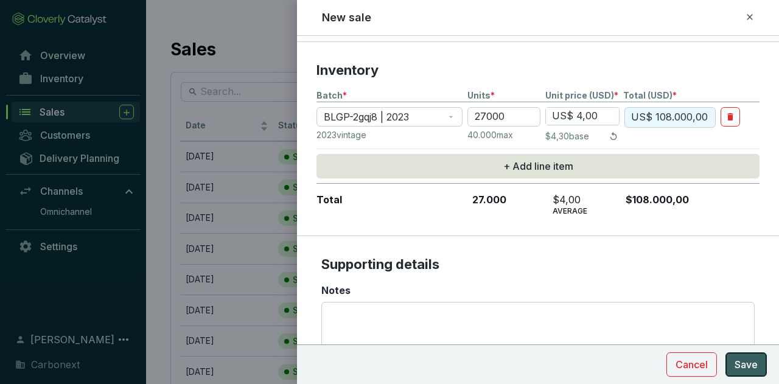
type input "US$ 4,00"
click at [739, 360] on span "Save" at bounding box center [746, 364] width 23 height 15
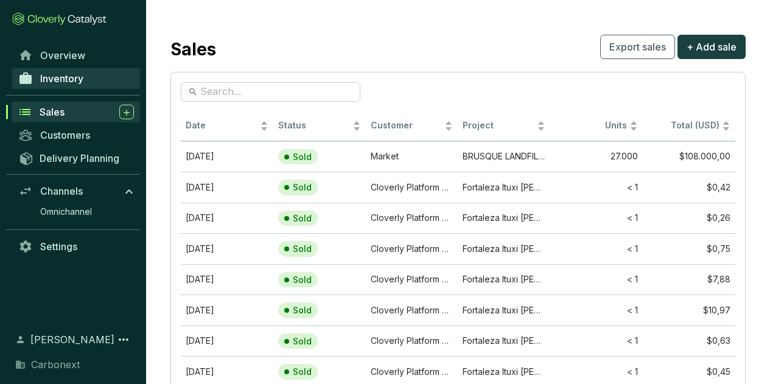
click at [92, 82] on link "Inventory" at bounding box center [76, 78] width 128 height 21
